Goal: Information Seeking & Learning: Stay updated

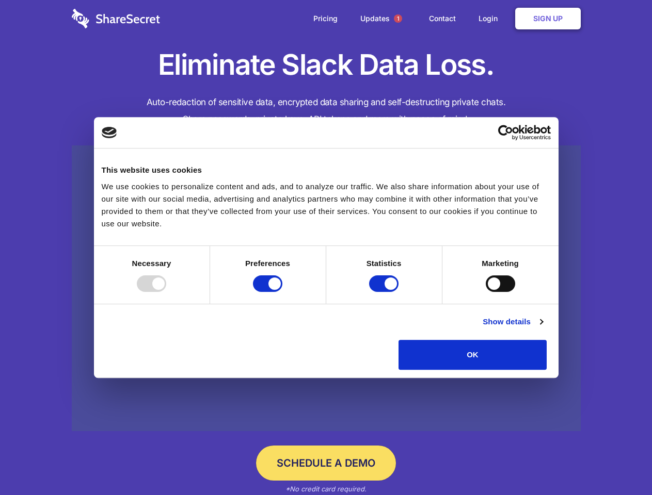
click at [166, 292] on div at bounding box center [151, 283] width 29 height 17
click at [282, 292] on input "Preferences" at bounding box center [267, 283] width 29 height 17
checkbox input "false"
click at [385, 292] on input "Statistics" at bounding box center [383, 283] width 29 height 17
checkbox input "false"
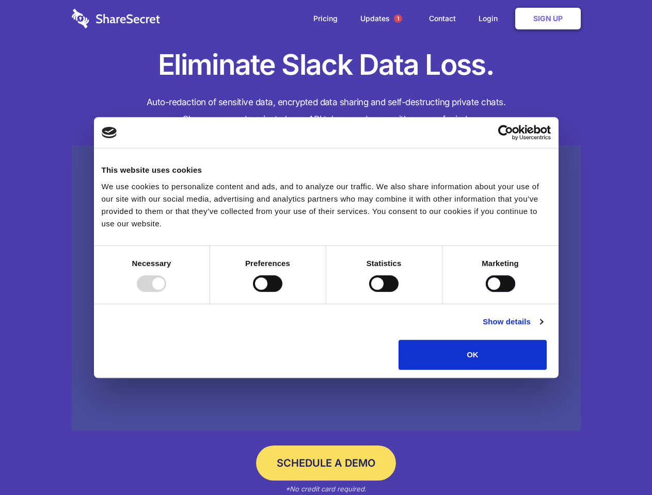
click at [485, 292] on input "Marketing" at bounding box center [499, 283] width 29 height 17
checkbox input "true"
click at [542, 328] on link "Show details" at bounding box center [512, 322] width 60 height 12
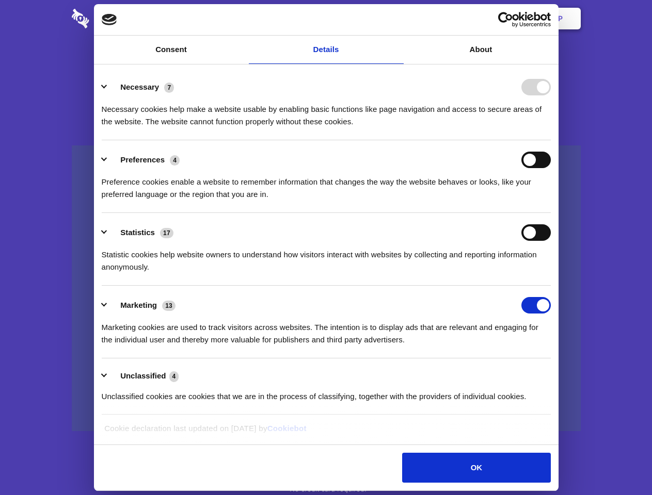
click at [550, 140] on li "Necessary 7 Necessary cookies help make a website usable by enabling basic func…" at bounding box center [326, 104] width 449 height 73
click at [397, 19] on span "1" at bounding box center [398, 18] width 8 height 8
